Goal: Information Seeking & Learning: Learn about a topic

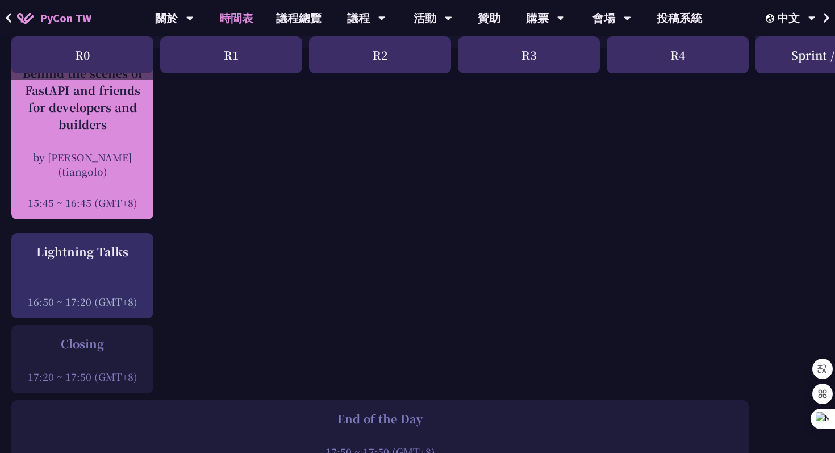
scroll to position [1499, 0]
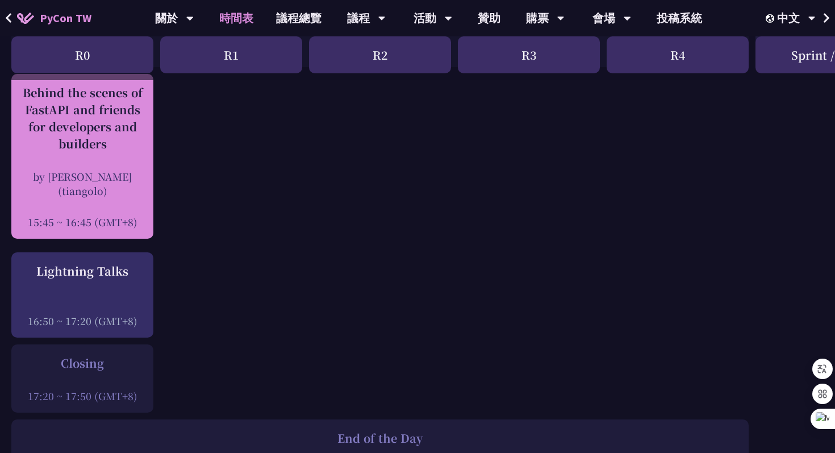
click at [97, 184] on div "by [PERSON_NAME] (tiangolo)" at bounding box center [82, 183] width 131 height 28
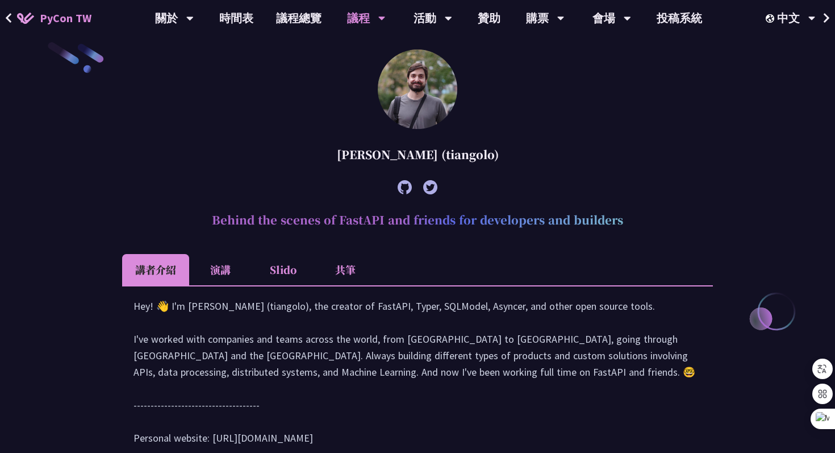
scroll to position [329, 0]
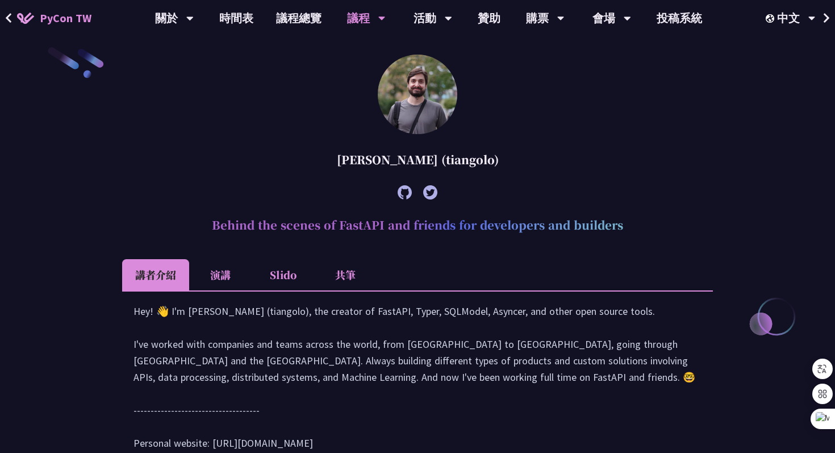
click at [272, 276] on li "Slido" at bounding box center [283, 274] width 63 height 31
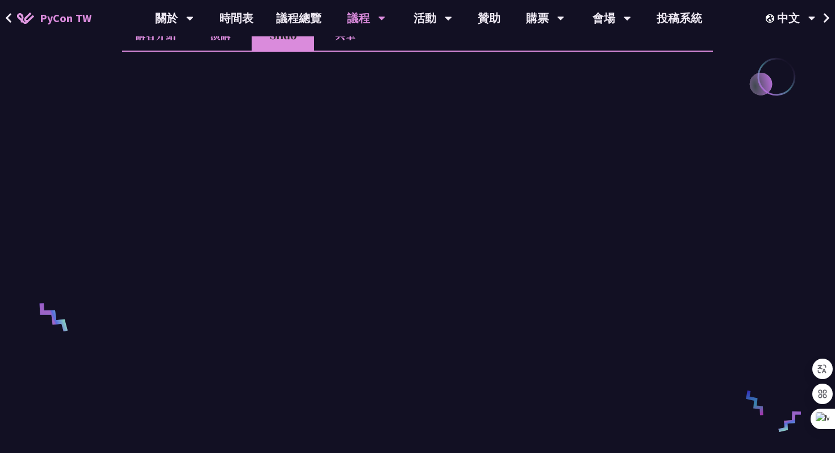
scroll to position [599, 0]
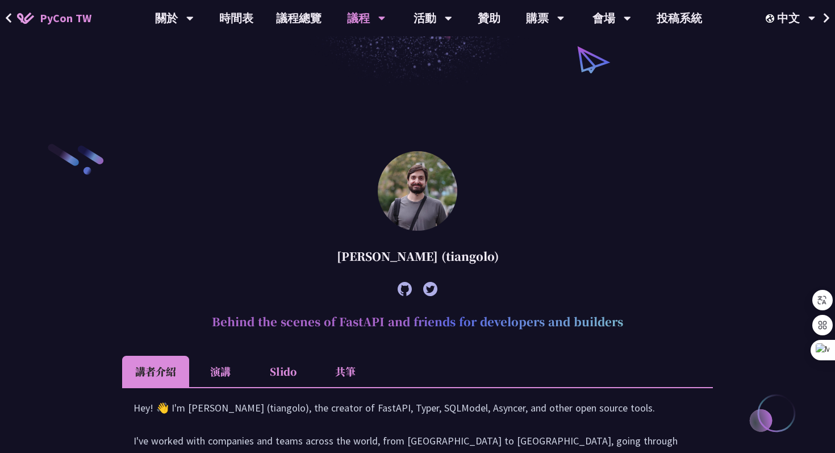
scroll to position [246, 0]
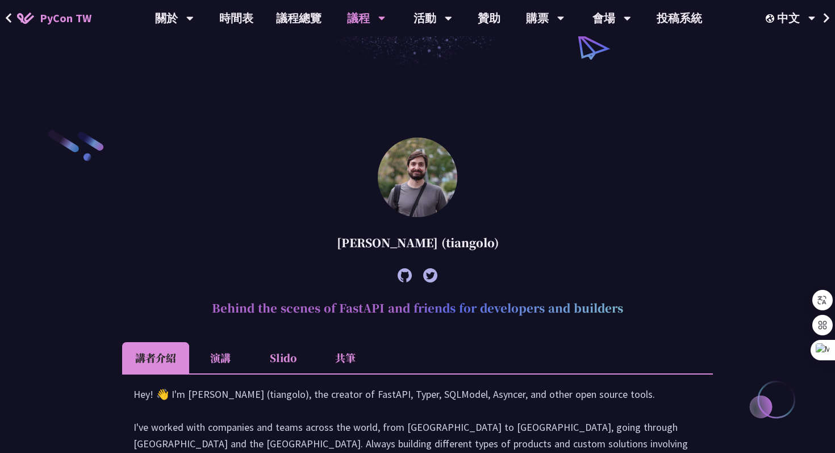
click at [291, 356] on li "Slido" at bounding box center [283, 357] width 63 height 31
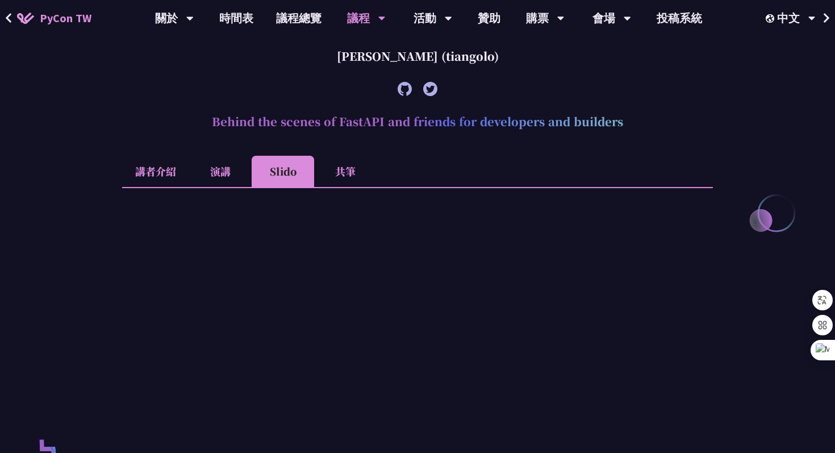
scroll to position [652, 0]
